Goal: Answer question/provide support: Share knowledge or assist other users

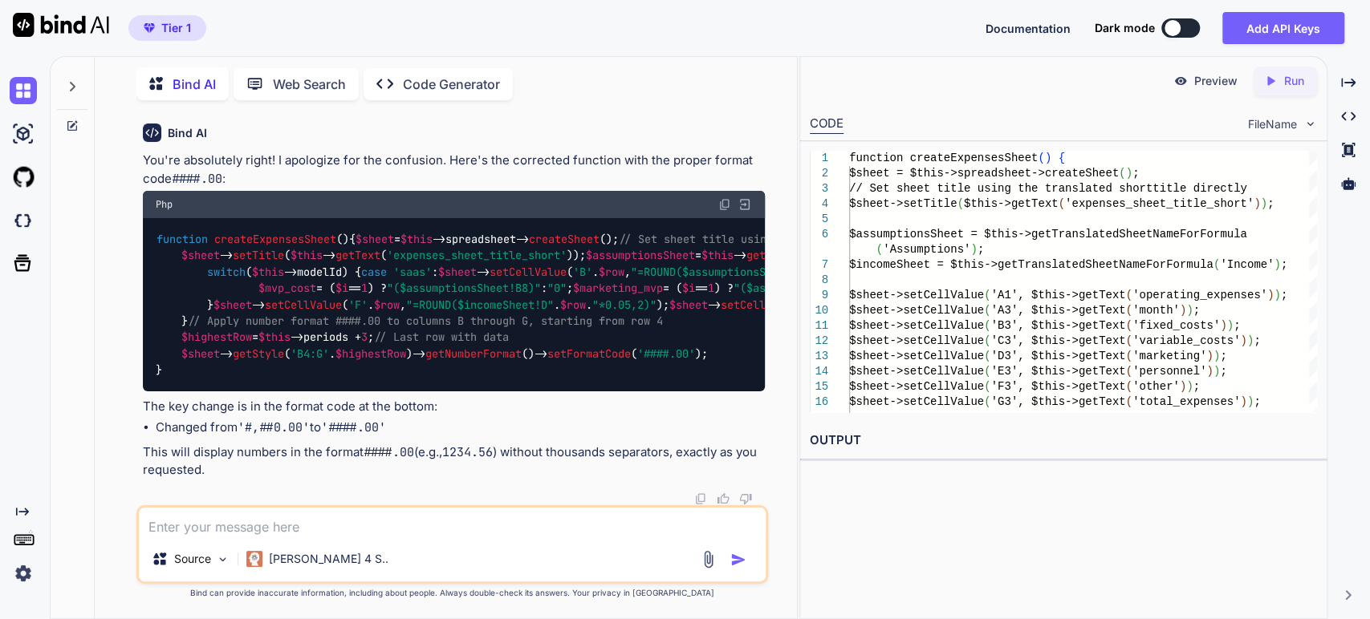
scroll to position [5617, 0]
click at [720, 198] on img at bounding box center [724, 204] width 13 height 13
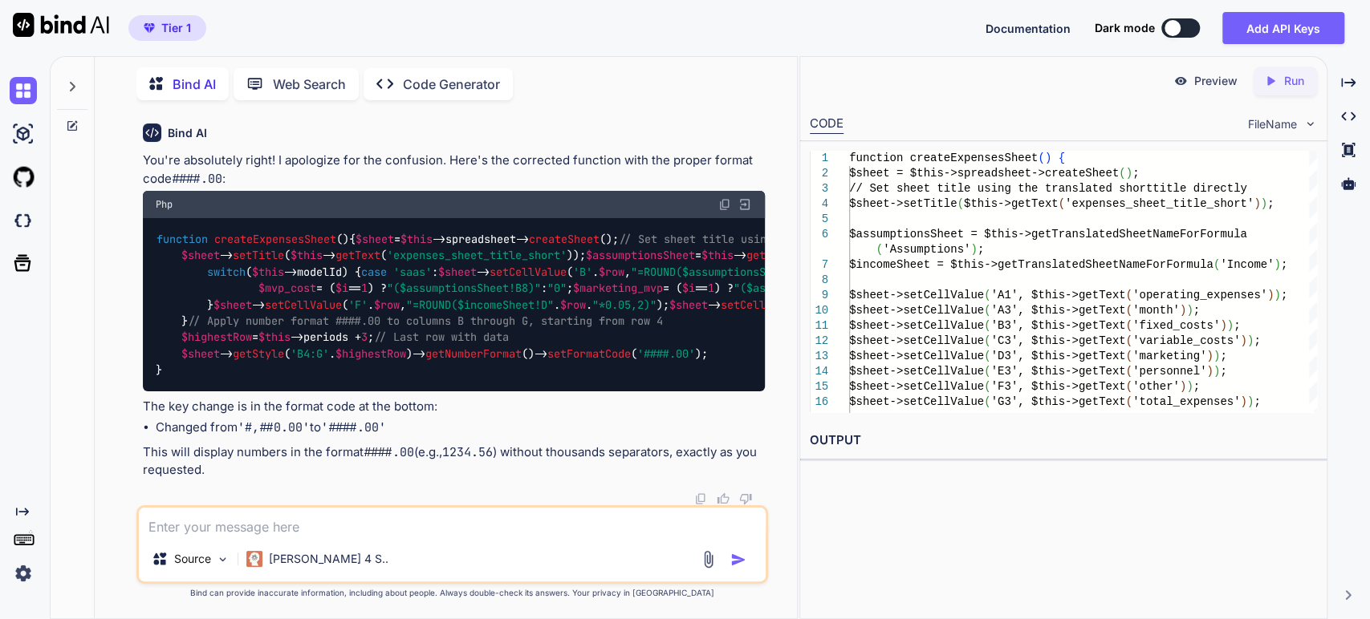
click at [315, 517] on textarea at bounding box center [452, 522] width 627 height 29
paste textarea "function formatValue(value, unit) { let numericValue = parseFloat(value); if (i…"
type textarea "in the excel it's ok. it's also prenesnted in the browser, using java script. i…"
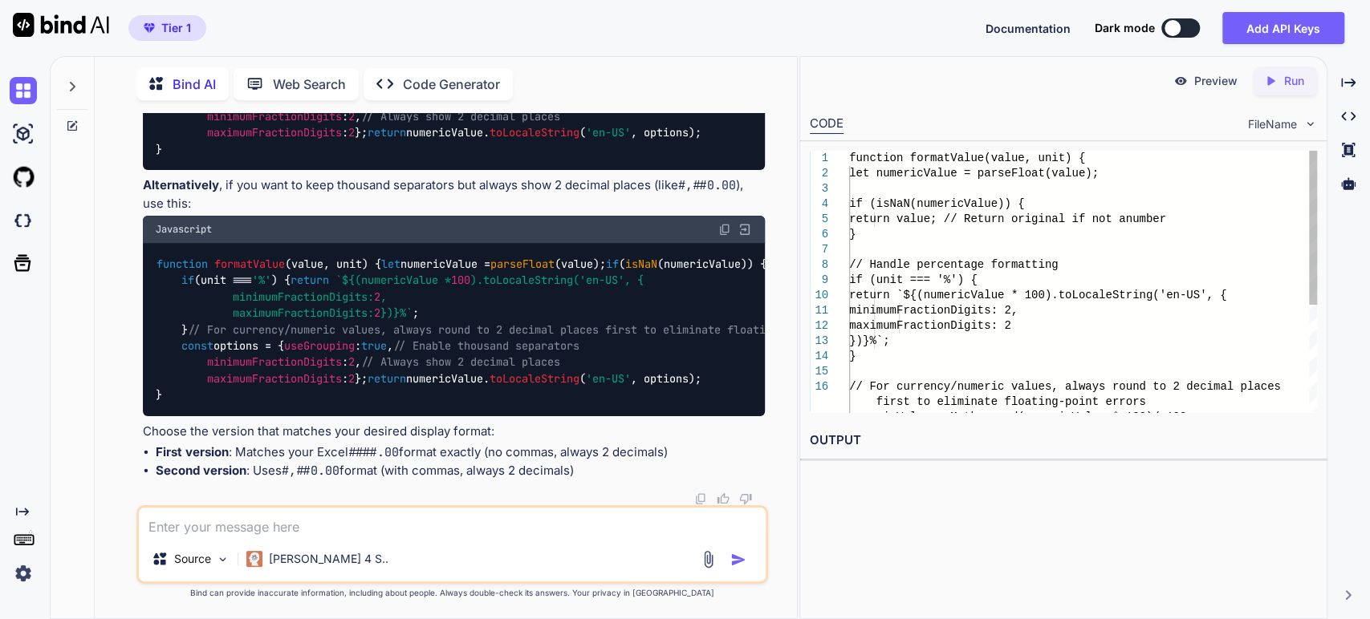
scroll to position [9806, 0]
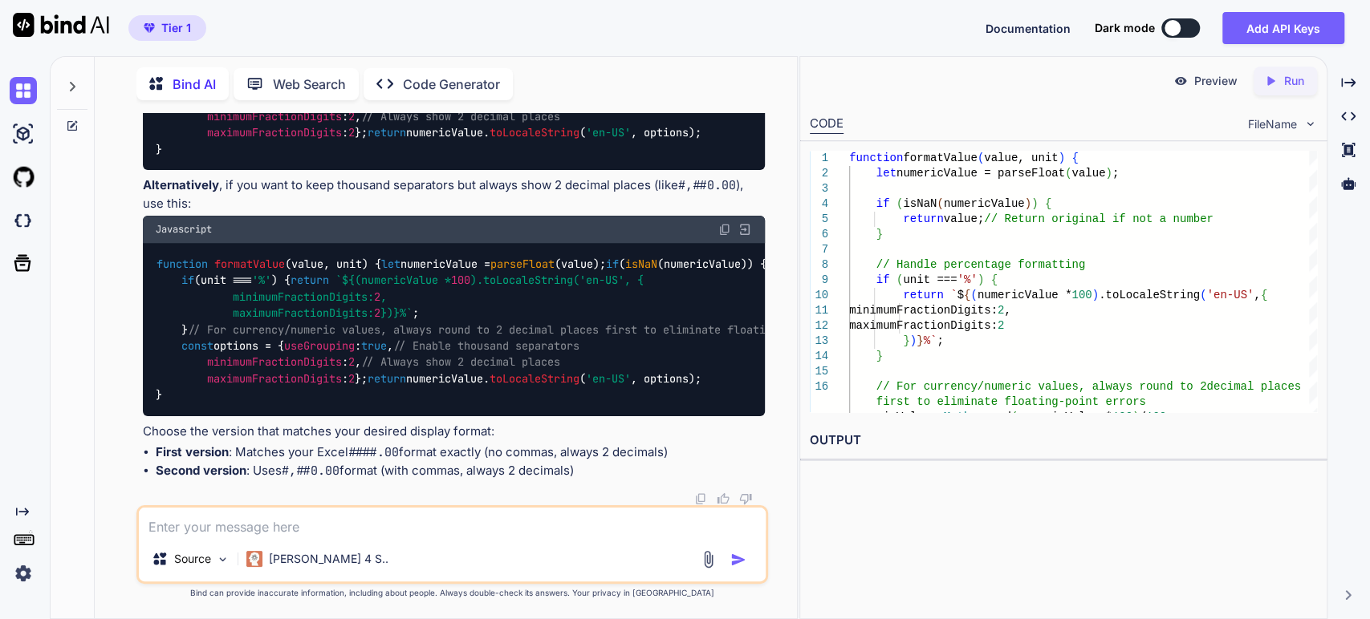
click at [246, 26] on span "formatValue" at bounding box center [249, 18] width 71 height 14
drag, startPoint x: 246, startPoint y: 250, endPoint x: 257, endPoint y: 257, distance: 12.9
click at [246, 26] on span "formatValue" at bounding box center [249, 18] width 71 height 14
copy span "formatValue"
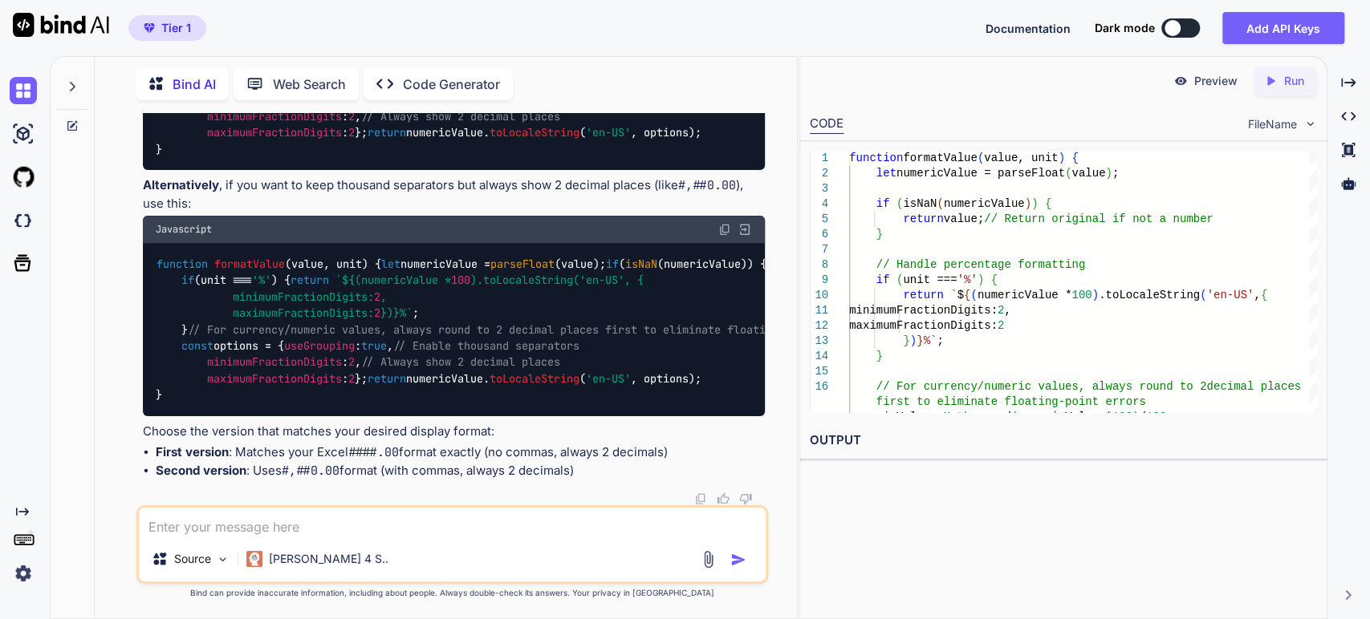
click at [724, 236] on img at bounding box center [724, 229] width 13 height 13
click at [266, 528] on textarea at bounding box center [452, 522] width 627 height 29
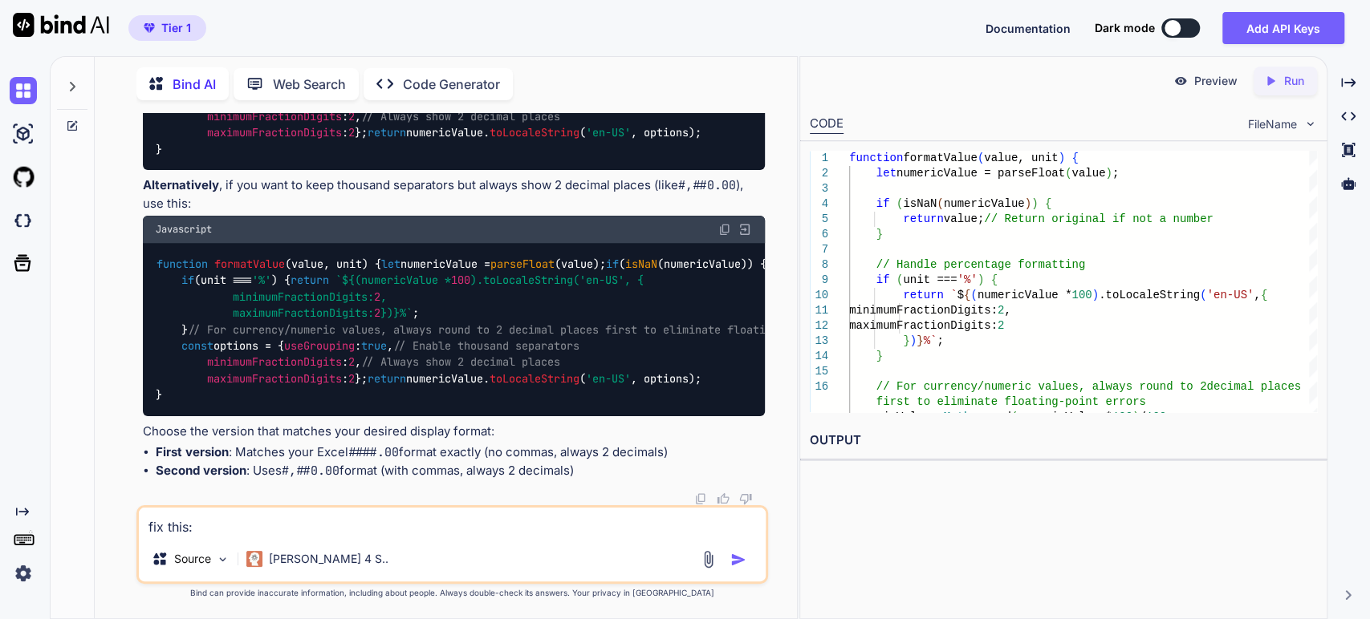
paste textarea "private function createCashFlowSheet() { $sheet = $this->spreadsheet->createShe…"
type textarea "fix this: private function createCashFlowSheet() { $sheet = $this->spreadsheet-…"
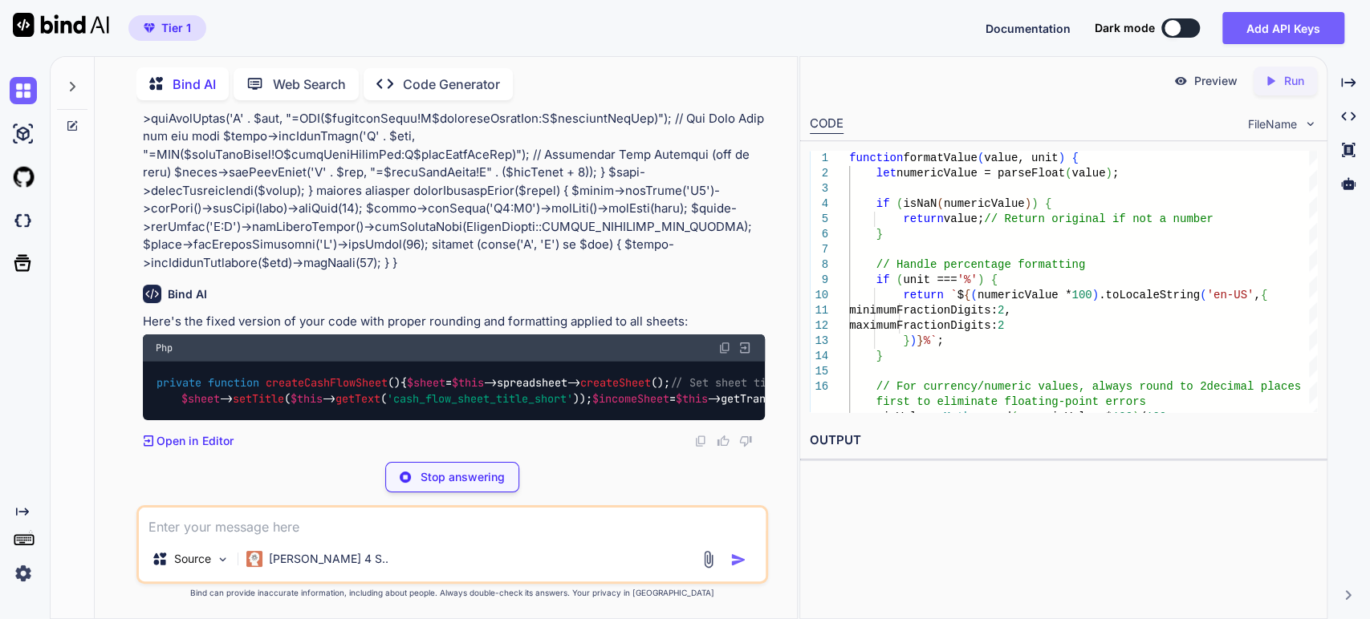
scroll to position [12591, 0]
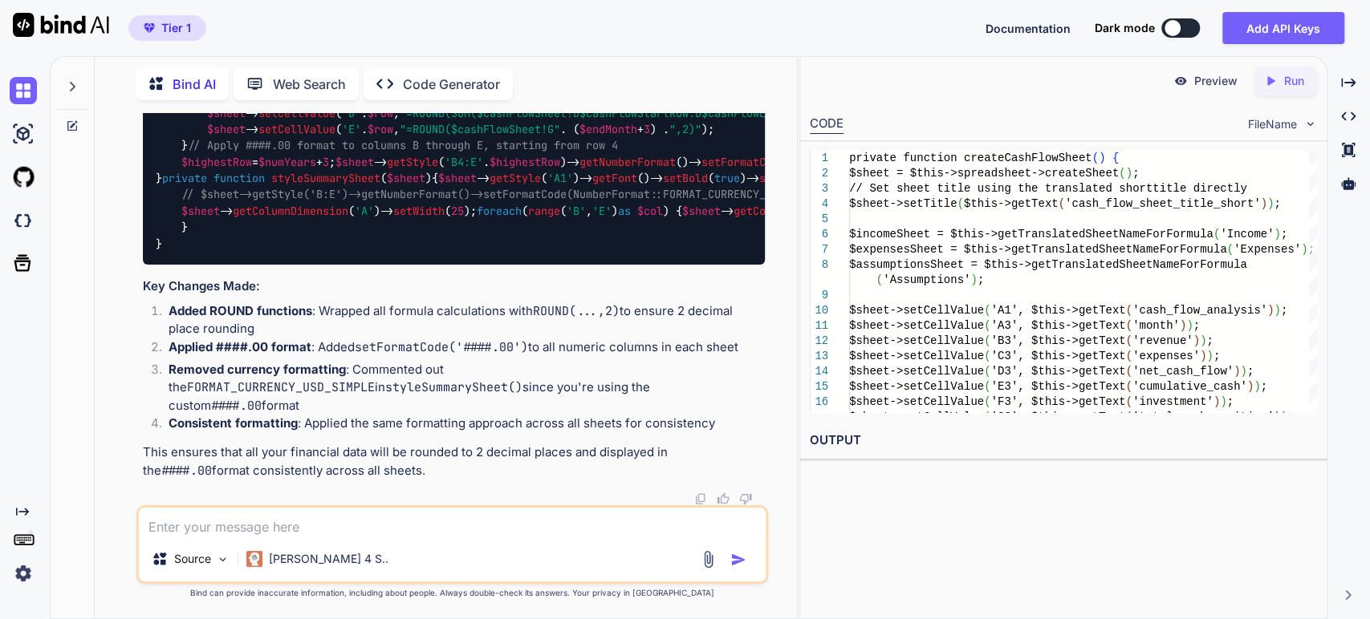
click at [293, 524] on textarea at bounding box center [452, 522] width 627 height 29
paste textarea "private function createSensitivityAnalysisSheet() { $sheet = $this->spreadsheet…"
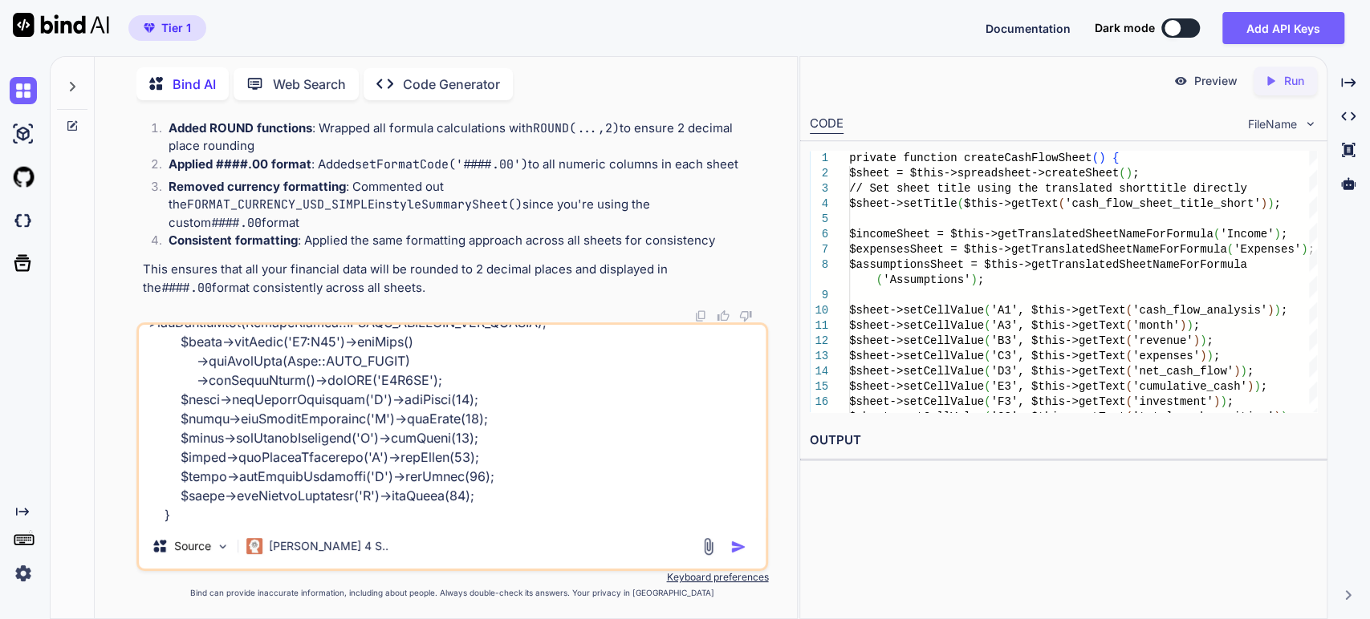
type textarea "private function createSensitivityAnalysisSheet() { $sheet = $this->spreadsheet…"
click at [741, 551] on img "button" at bounding box center [738, 547] width 16 height 16
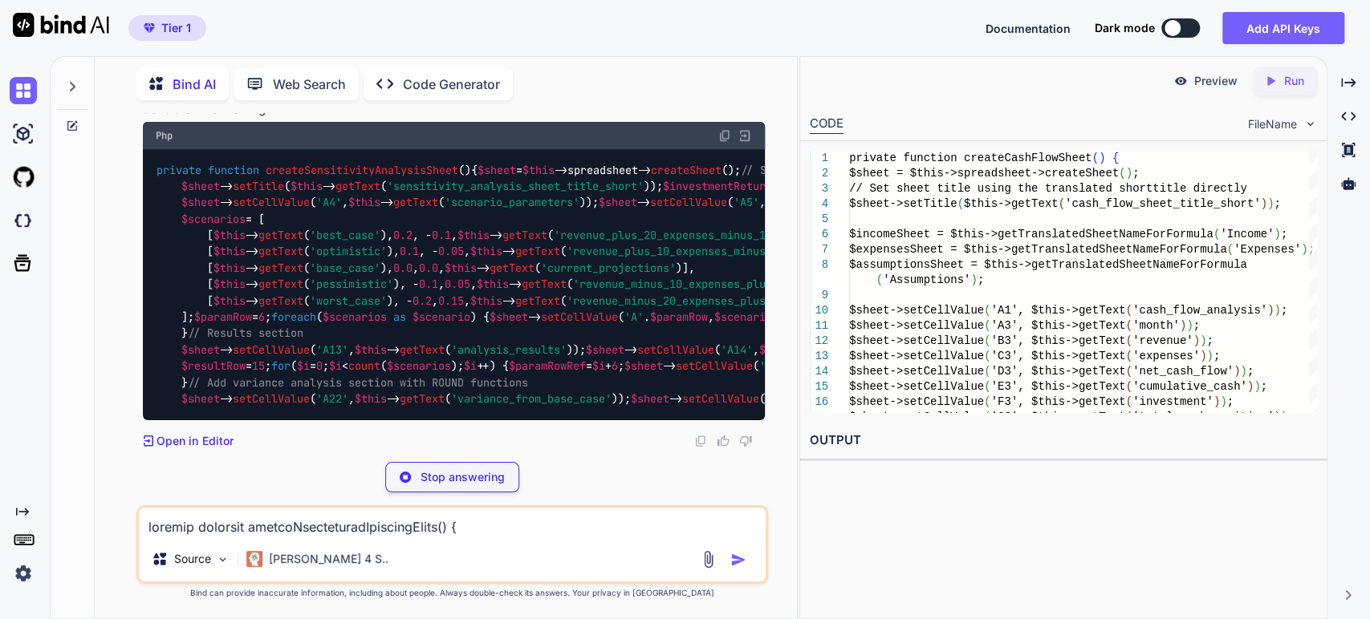
scroll to position [17490, 0]
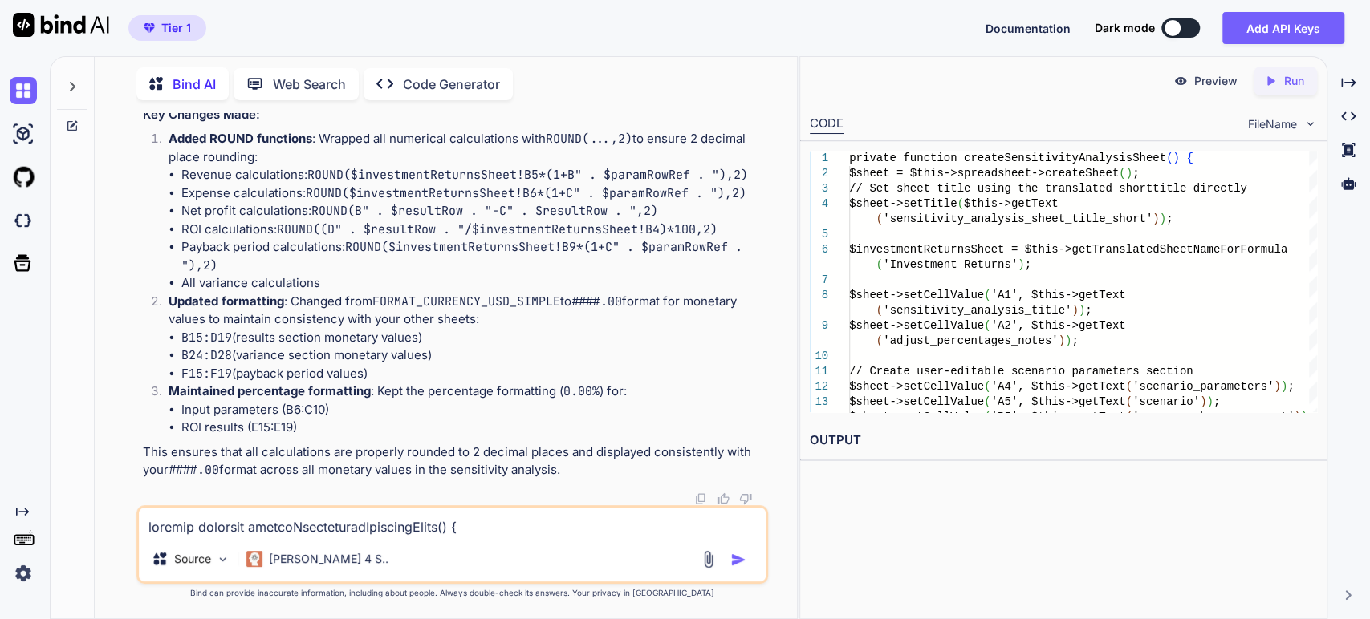
drag, startPoint x: 312, startPoint y: 224, endPoint x: 309, endPoint y: 343, distance: 119.6
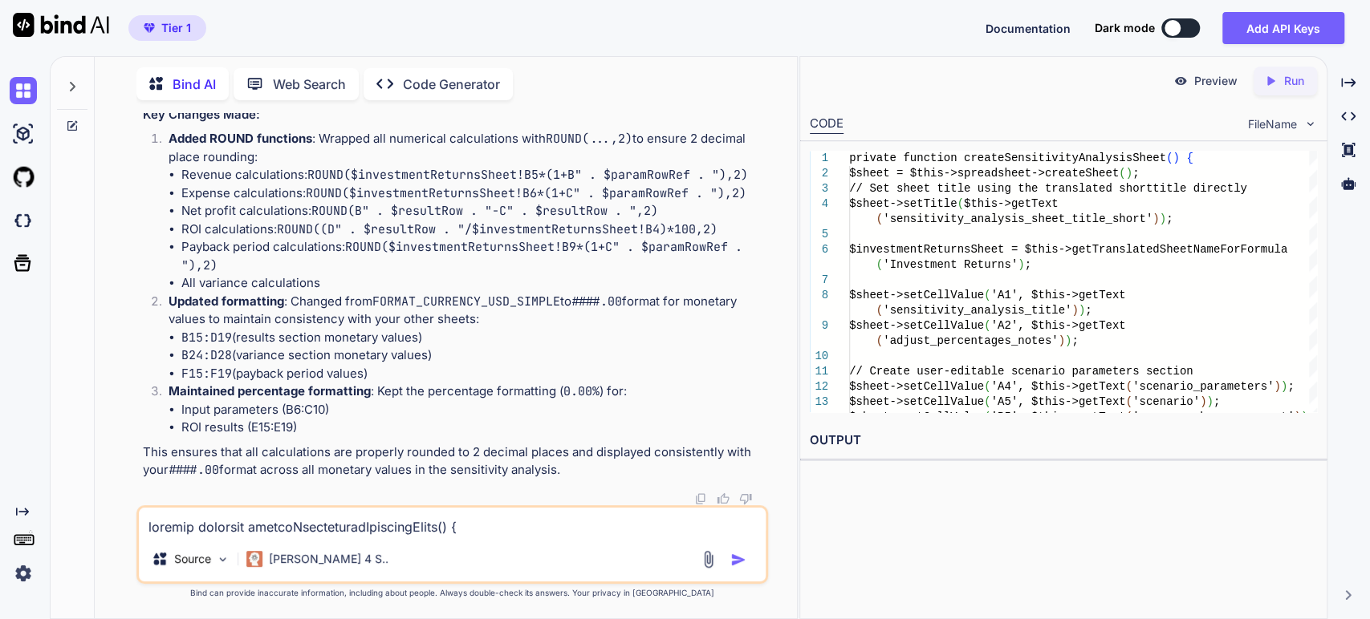
drag, startPoint x: 519, startPoint y: 403, endPoint x: 523, endPoint y: 455, distance: 52.3
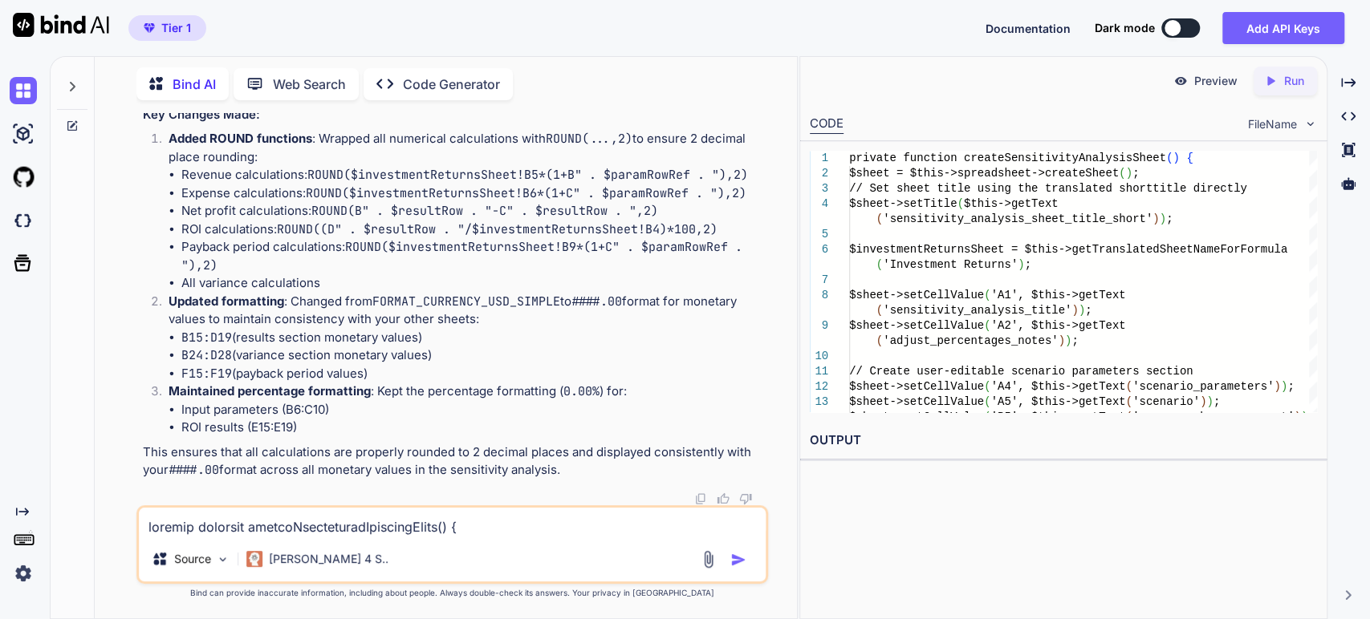
copy code "$sheet -> setCellValue ( 'B' . $resultRow , "=ROUND( $investmentReturnsSheet !B…"
drag, startPoint x: 509, startPoint y: 410, endPoint x: 513, endPoint y: 428, distance: 18.9
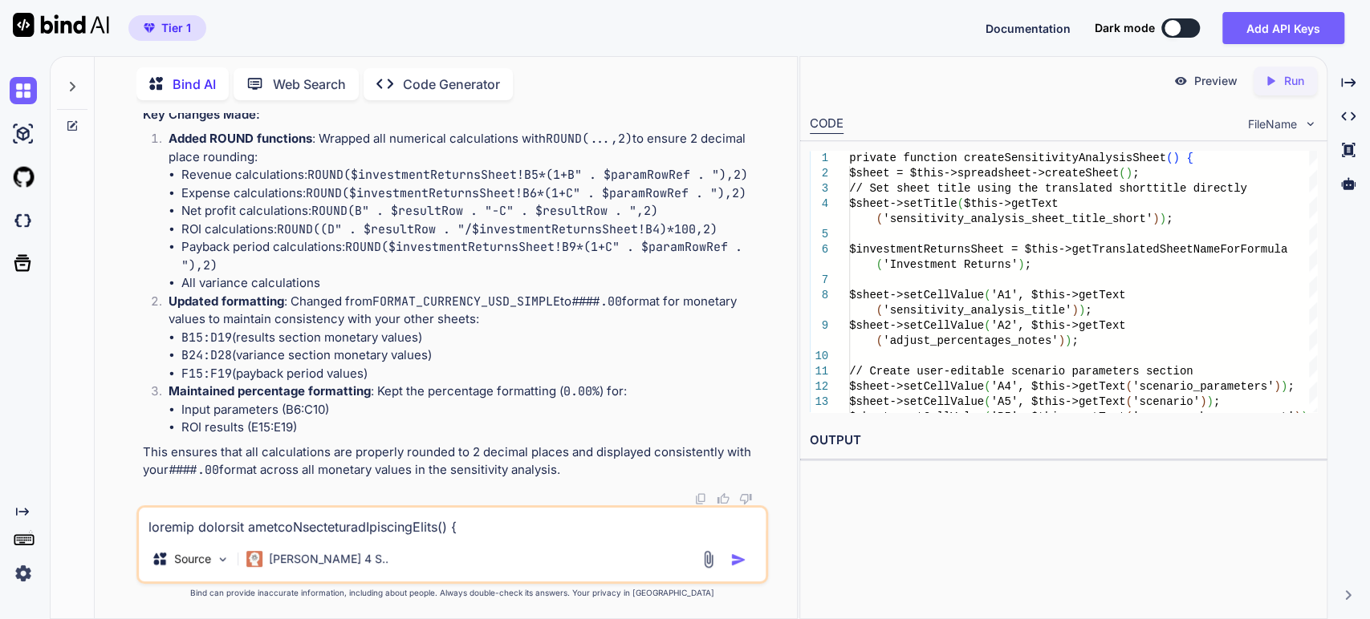
copy code "$sheet -> setCellValue ( 'D' . $resultRow , "=ROUND(B" . $resultRow . "-C" . $r…"
